Goal: Transaction & Acquisition: Book appointment/travel/reservation

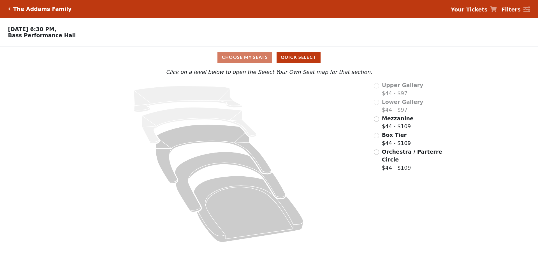
click at [380, 155] on div "Orchestra / Parterre Circle $44 - $109" at bounding box center [408, 160] width 69 height 24
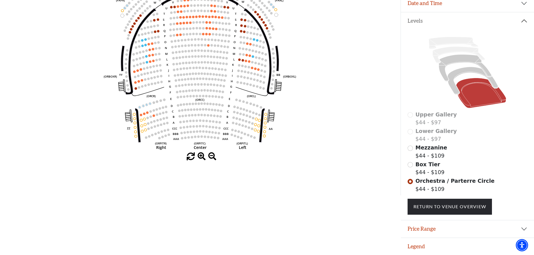
scroll to position [110, 0]
click at [202, 155] on span at bounding box center [202, 157] width 8 height 8
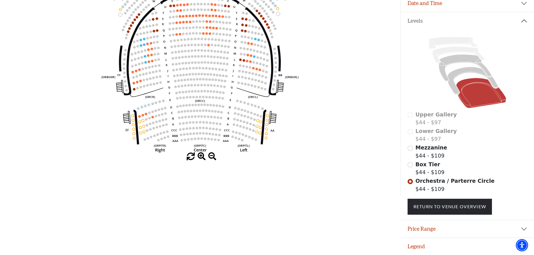
click at [202, 155] on span at bounding box center [202, 157] width 8 height 8
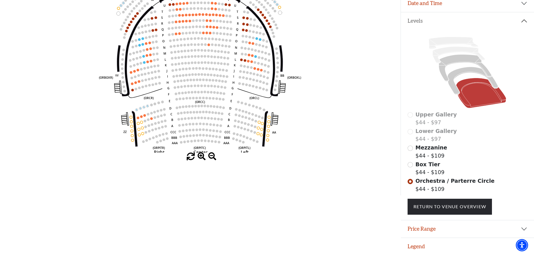
click at [202, 155] on span at bounding box center [202, 157] width 8 height 8
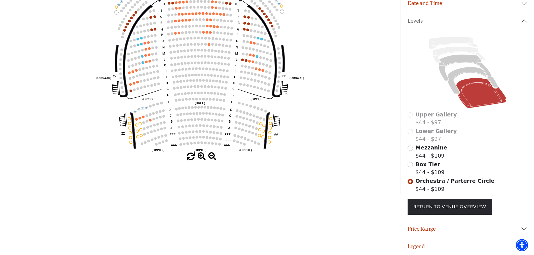
click at [202, 155] on span at bounding box center [202, 157] width 8 height 8
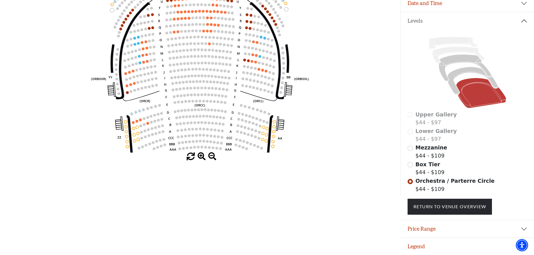
click at [202, 155] on span at bounding box center [202, 157] width 8 height 8
click at [202, 154] on span at bounding box center [202, 157] width 8 height 8
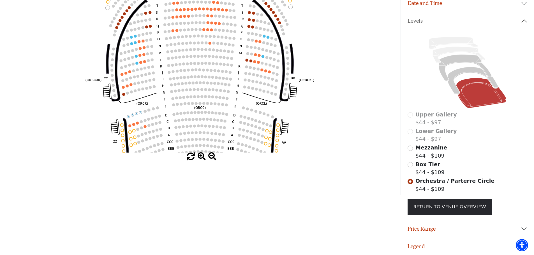
click at [202, 153] on span at bounding box center [202, 157] width 8 height 8
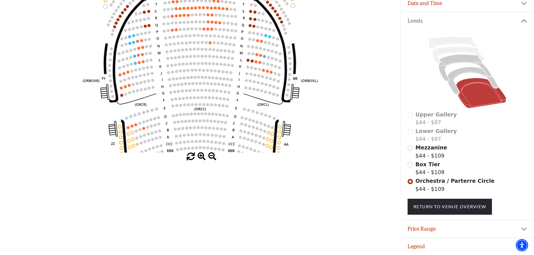
click at [202, 153] on span at bounding box center [202, 157] width 8 height 8
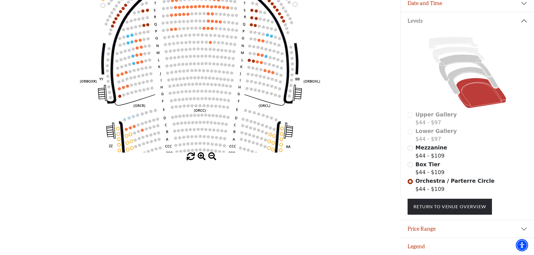
click at [202, 153] on span at bounding box center [202, 157] width 8 height 8
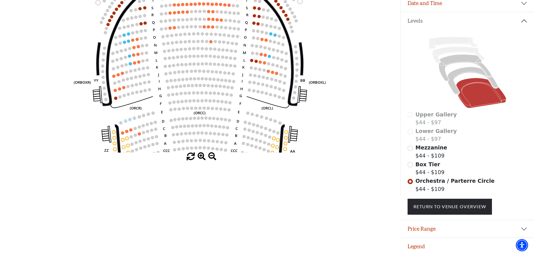
click at [202, 150] on icon "Left (ORPITL) Right (ORPITR) Center (ORPITC) ZZ AA YY BB ZA ZA (ORCL) (ORCR) (O…" at bounding box center [200, 57] width 361 height 191
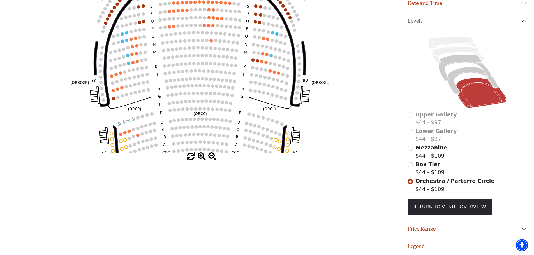
drag, startPoint x: 202, startPoint y: 150, endPoint x: 199, endPoint y: 104, distance: 45.9
click at [202, 148] on icon "Left (ORPITL) Right (ORPITR) Center (ORPITC) ZZ AA YY BB ZA ZA (ORCL) (ORCR) (O…" at bounding box center [200, 57] width 361 height 191
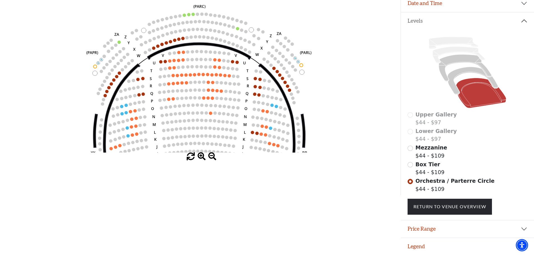
drag, startPoint x: 198, startPoint y: 57, endPoint x: 198, endPoint y: 138, distance: 81.1
click at [198, 138] on icon "Left (ORPITL) Right (ORPITR) Center (ORPITC) ZZ AA YY BB ZA ZA (ORCL) (ORCR) (O…" at bounding box center [200, 57] width 361 height 191
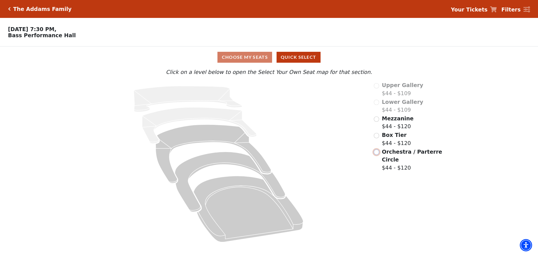
click at [378, 155] on input "Orchestra / Parterre Circle$44 - $120\a" at bounding box center [376, 152] width 5 height 5
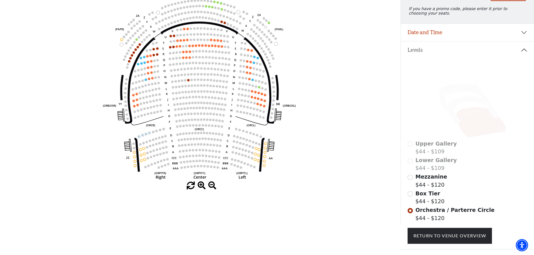
scroll to position [82, 0]
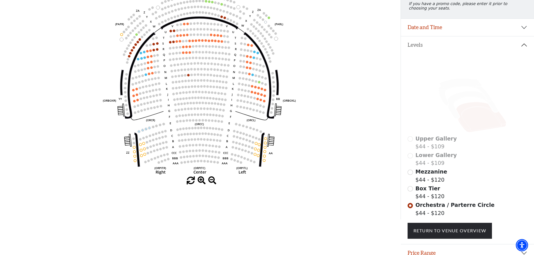
click at [202, 185] on span at bounding box center [202, 181] width 8 height 8
click at [202, 184] on span at bounding box center [202, 181] width 8 height 8
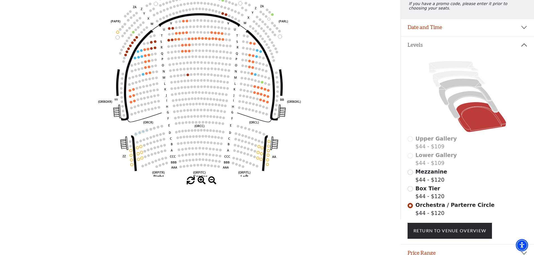
click at [202, 184] on span at bounding box center [202, 181] width 8 height 8
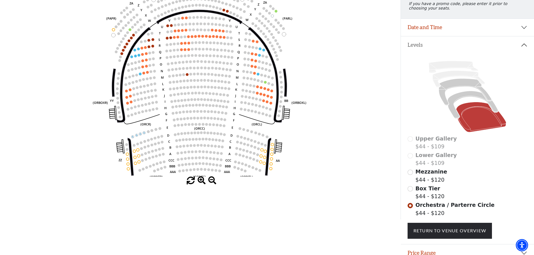
click at [202, 184] on span at bounding box center [202, 181] width 8 height 8
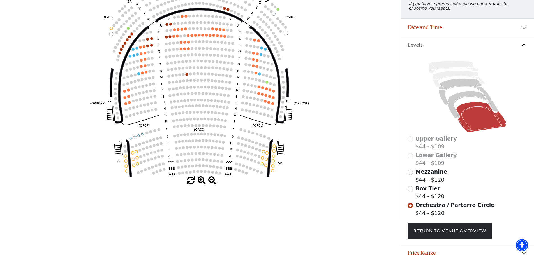
click at [202, 184] on span at bounding box center [202, 181] width 8 height 8
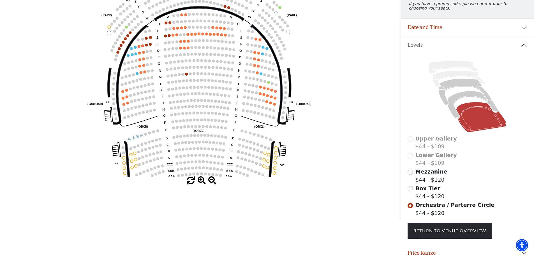
click at [202, 184] on span at bounding box center [202, 181] width 8 height 8
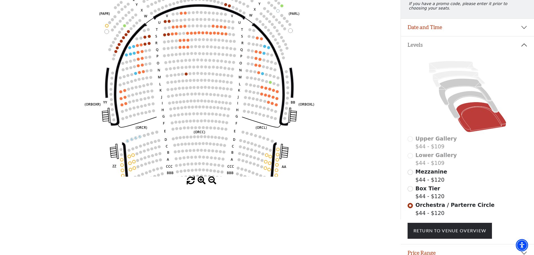
click at [202, 184] on span at bounding box center [202, 181] width 8 height 8
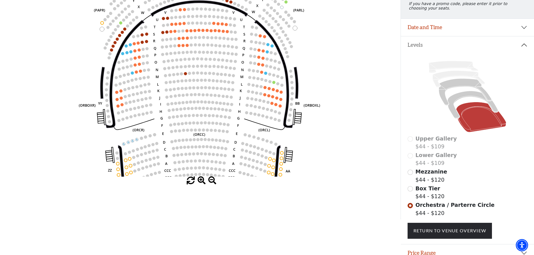
click at [202, 183] on span at bounding box center [202, 181] width 8 height 8
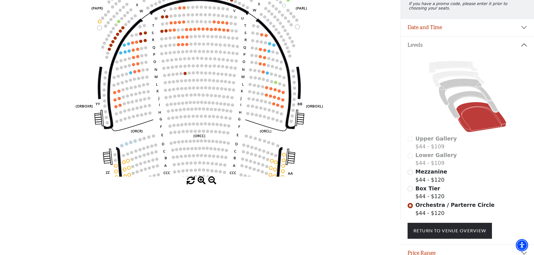
click at [202, 183] on span at bounding box center [202, 181] width 8 height 8
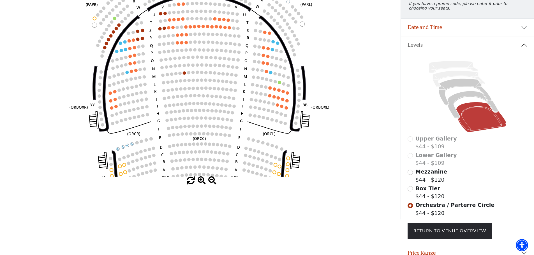
click at [202, 183] on span at bounding box center [202, 181] width 8 height 8
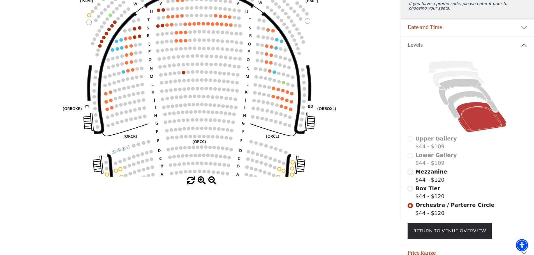
click at [202, 182] on span at bounding box center [202, 181] width 8 height 8
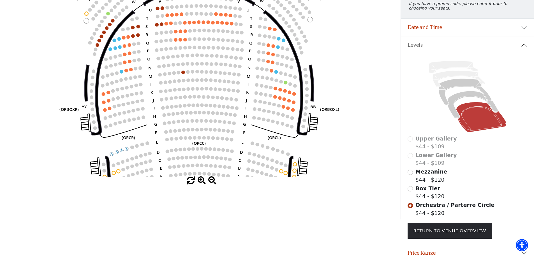
click at [202, 182] on span at bounding box center [202, 181] width 8 height 8
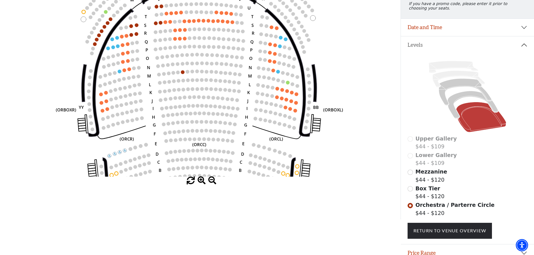
click at [202, 182] on span at bounding box center [202, 181] width 8 height 8
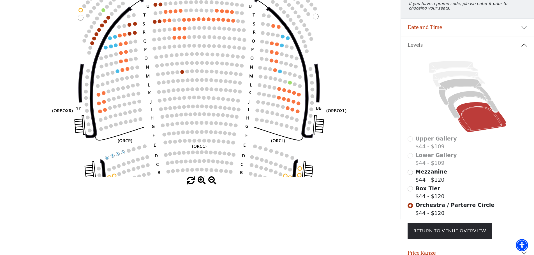
click at [202, 182] on span at bounding box center [202, 181] width 8 height 8
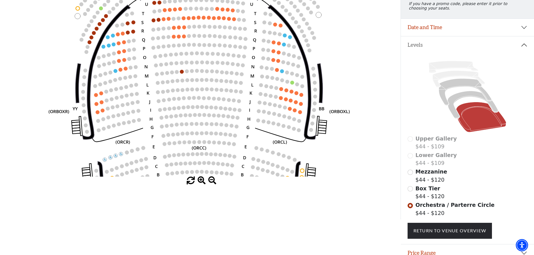
click at [202, 182] on span at bounding box center [202, 181] width 8 height 8
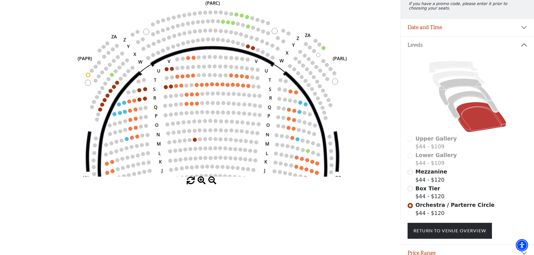
drag, startPoint x: 215, startPoint y: 53, endPoint x: 228, endPoint y: 122, distance: 69.7
click at [228, 122] on icon "Left (ORPITL) Right (ORPITR) Center (ORPITC) ZZ AA YY BB ZA ZA (ORCL) (ORCR) (O…" at bounding box center [200, 81] width 361 height 191
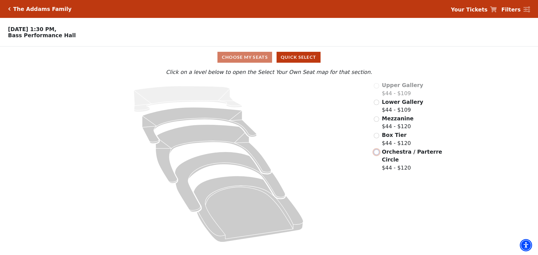
click at [379, 154] on input "Orchestra / Parterre Circle$44 - $120\a" at bounding box center [376, 152] width 5 height 5
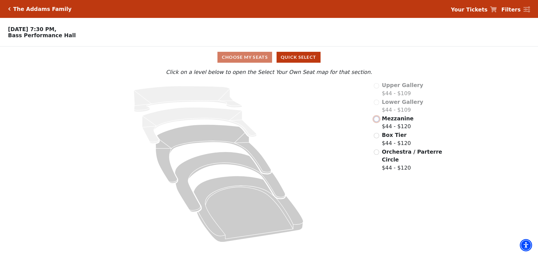
click at [379, 121] on input "Mezzanine$44 - $120\a" at bounding box center [376, 119] width 5 height 5
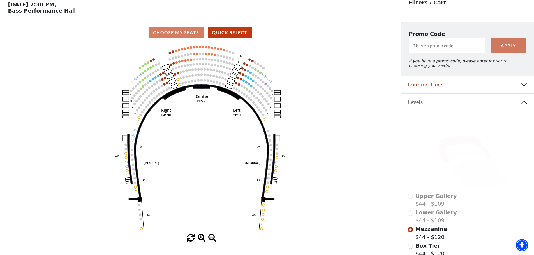
scroll to position [26, 0]
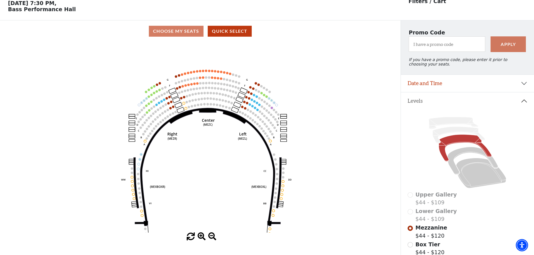
drag, startPoint x: 229, startPoint y: 131, endPoint x: 232, endPoint y: 140, distance: 9.7
click at [232, 141] on icon "Center (MEZC) Right (MEZR) Left (MEZL) (MEXBOXR) (MEXBOXL) XX WW CC DD YY BB ZZ…" at bounding box center [200, 137] width 361 height 191
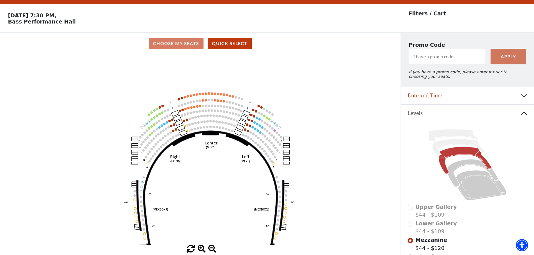
scroll to position [0, 0]
